Goal: Participate in discussion: Engage in conversation with other users on a specific topic

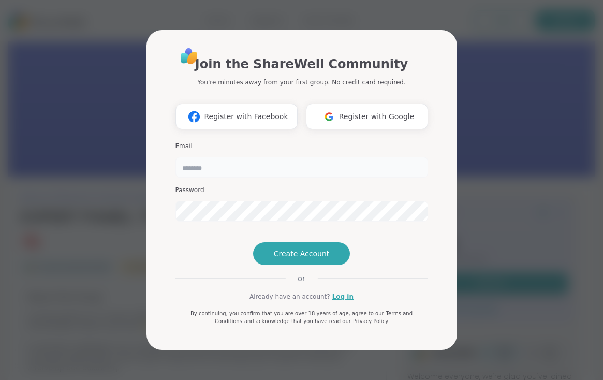
click at [274, 157] on input "email" at bounding box center [301, 167] width 252 height 21
click at [192, 247] on div "Join the ShareWell Community You're minutes away from your first group. No cred…" at bounding box center [301, 186] width 252 height 278
click at [334, 301] on link "Log in" at bounding box center [342, 296] width 21 height 9
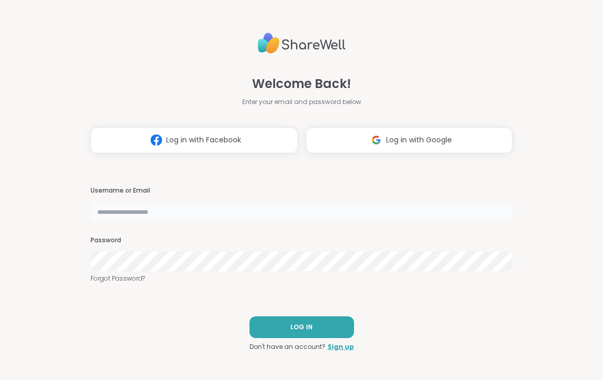
type input "**********"
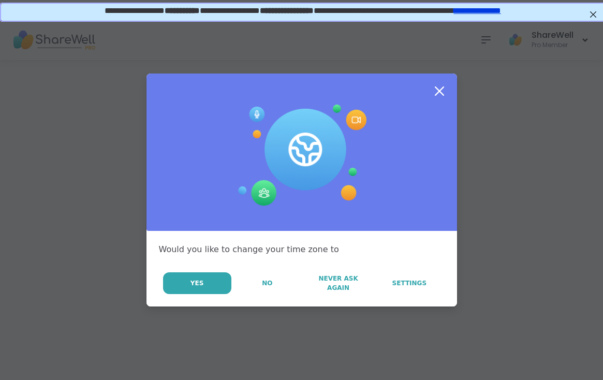
click at [439, 88] on icon at bounding box center [439, 91] width 19 height 19
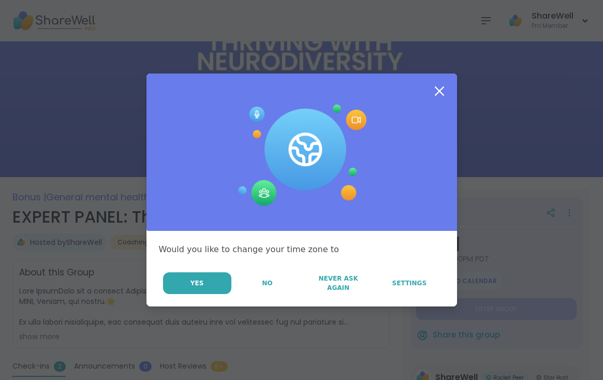
click at [442, 91] on icon at bounding box center [439, 91] width 19 height 19
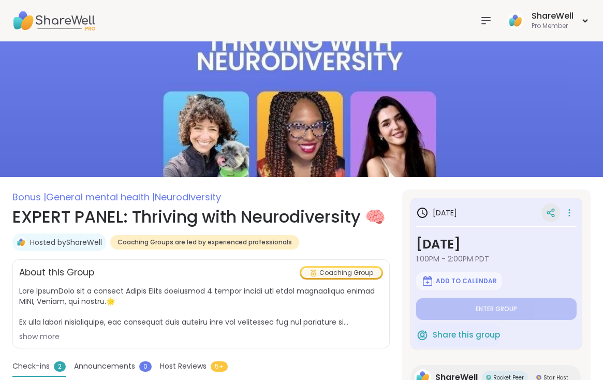
click at [551, 210] on icon at bounding box center [550, 212] width 9 height 9
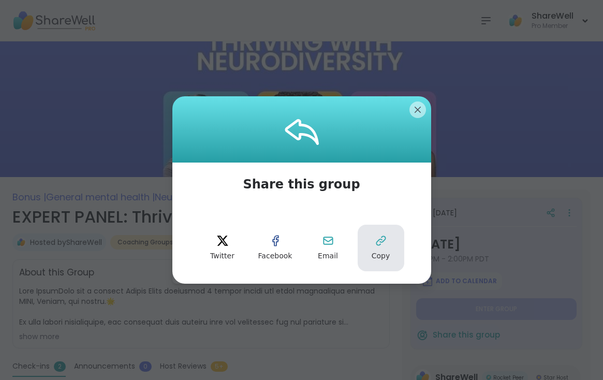
click at [388, 242] on button "Copy" at bounding box center [380, 248] width 47 height 47
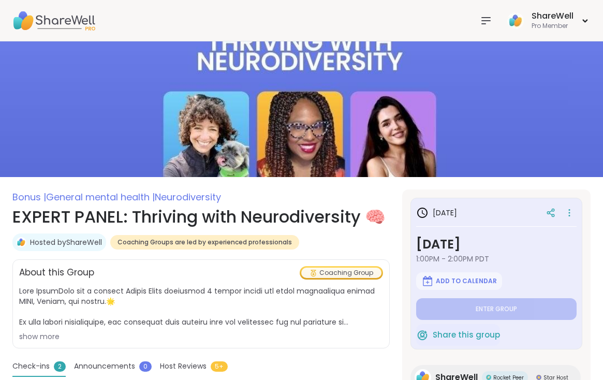
type textarea "*"
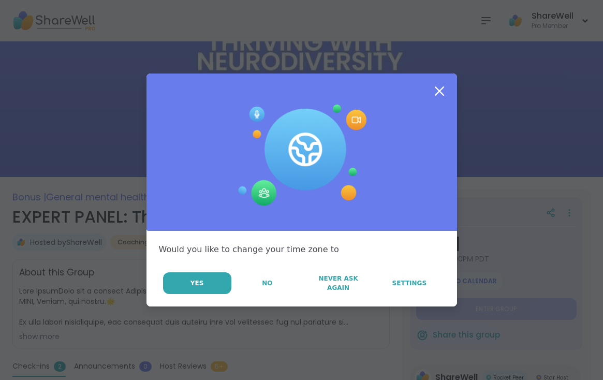
click at [441, 95] on icon at bounding box center [439, 91] width 19 height 19
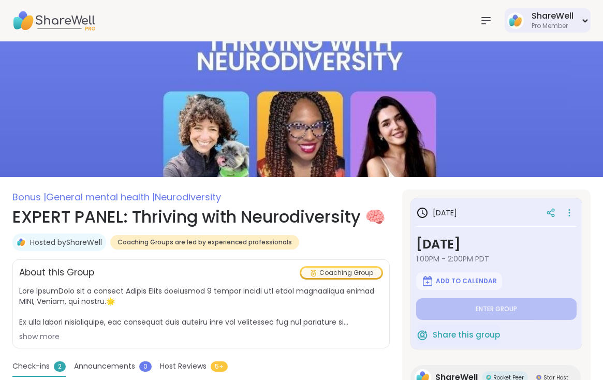
type textarea "*"
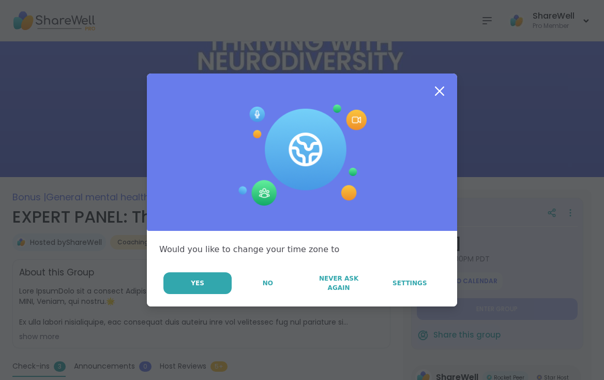
click at [439, 93] on icon at bounding box center [439, 91] width 19 height 19
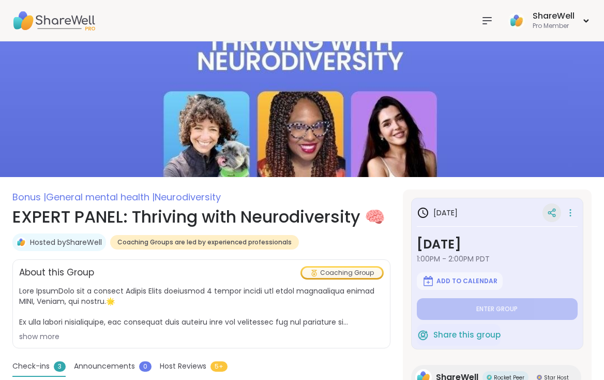
click at [551, 215] on icon at bounding box center [551, 212] width 9 height 9
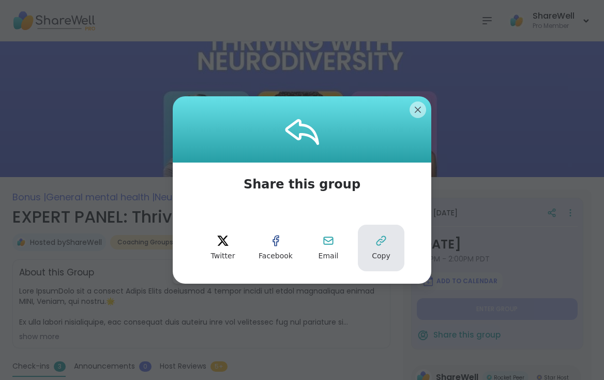
click at [384, 247] on button "Copy" at bounding box center [381, 248] width 47 height 47
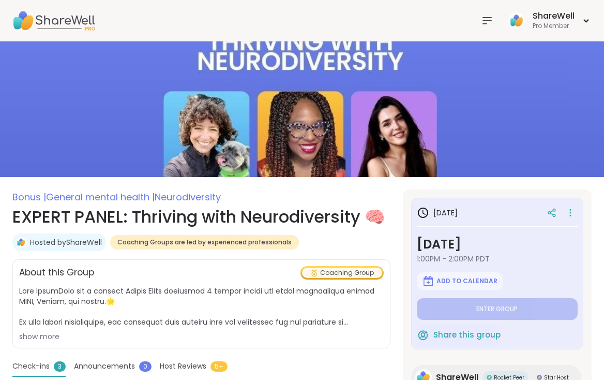
type textarea "*"
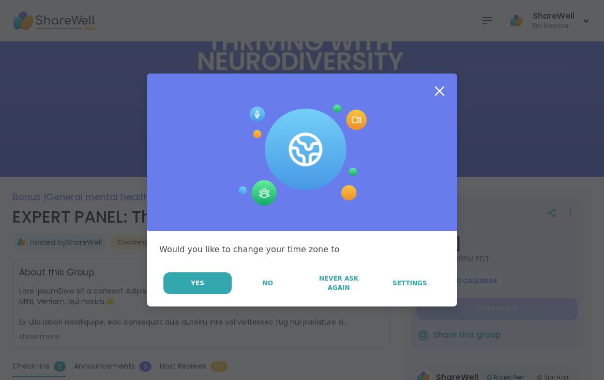
click at [441, 88] on icon at bounding box center [439, 91] width 19 height 19
type textarea "*"
